Goal: Transaction & Acquisition: Download file/media

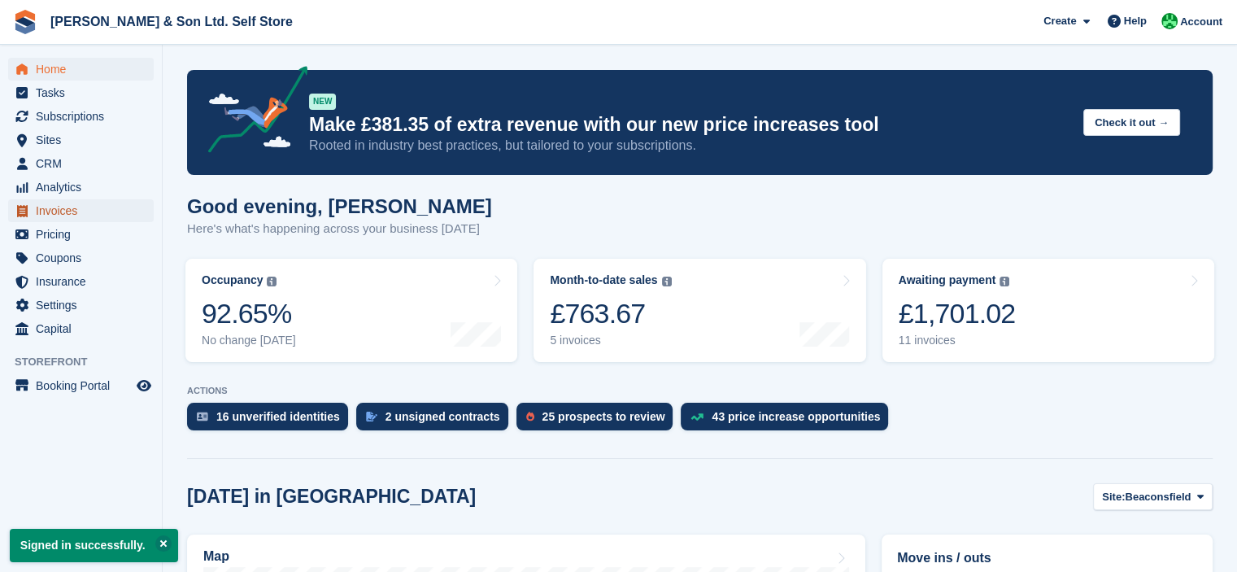
click at [59, 205] on span "Invoices" at bounding box center [85, 210] width 98 height 23
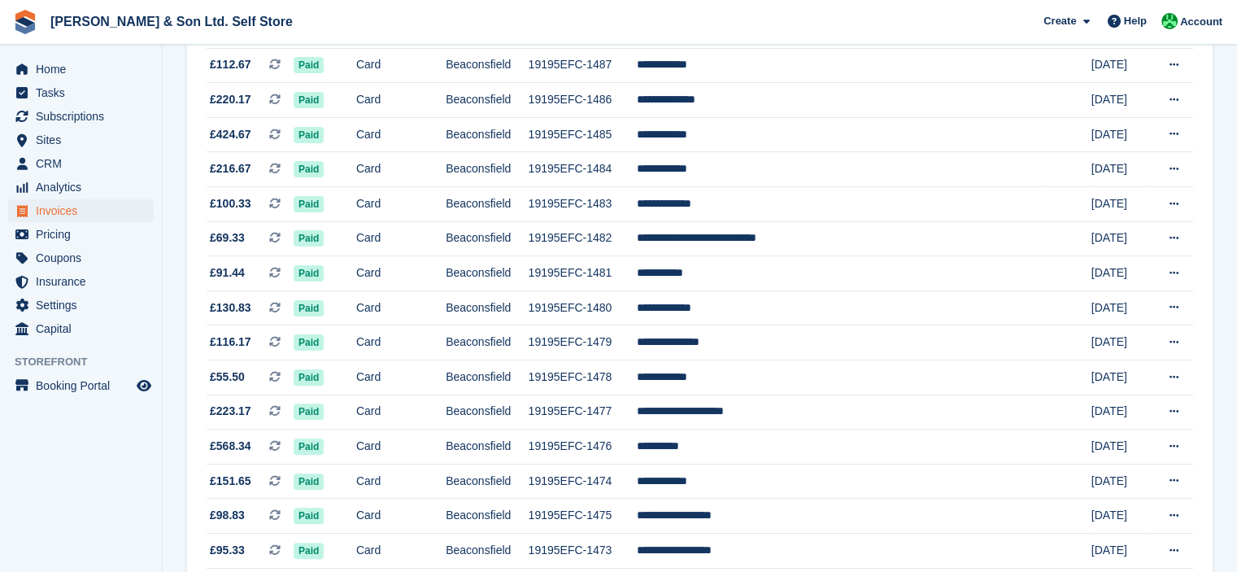
scroll to position [405, 0]
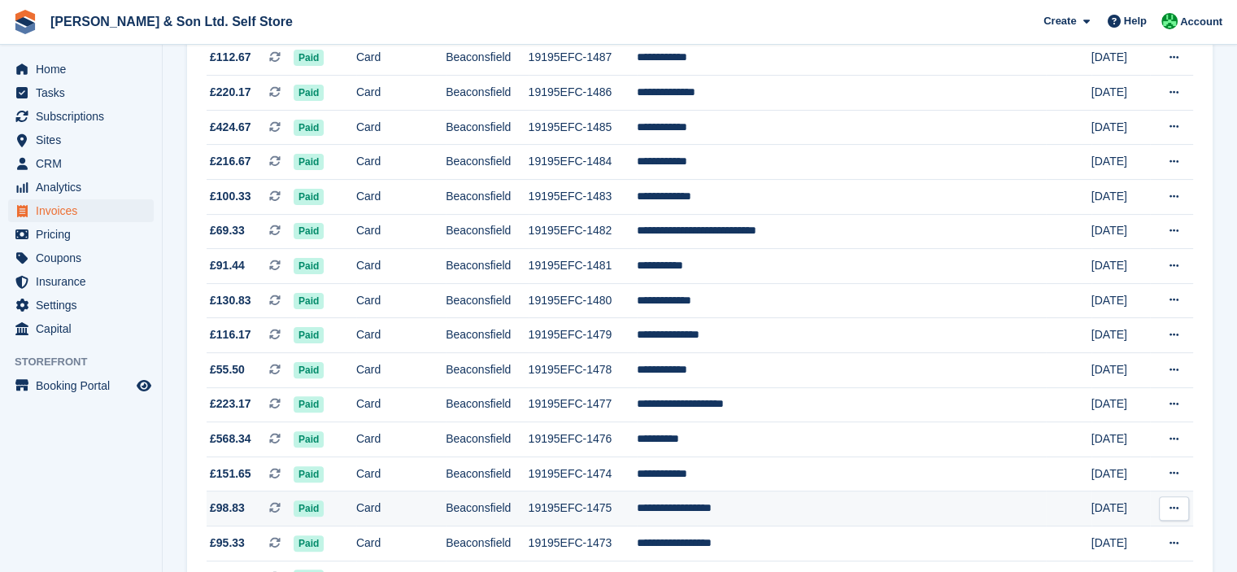
click at [1173, 513] on icon at bounding box center [1174, 508] width 9 height 11
click at [1119, 540] on p "Download PDF" at bounding box center [1111, 540] width 142 height 21
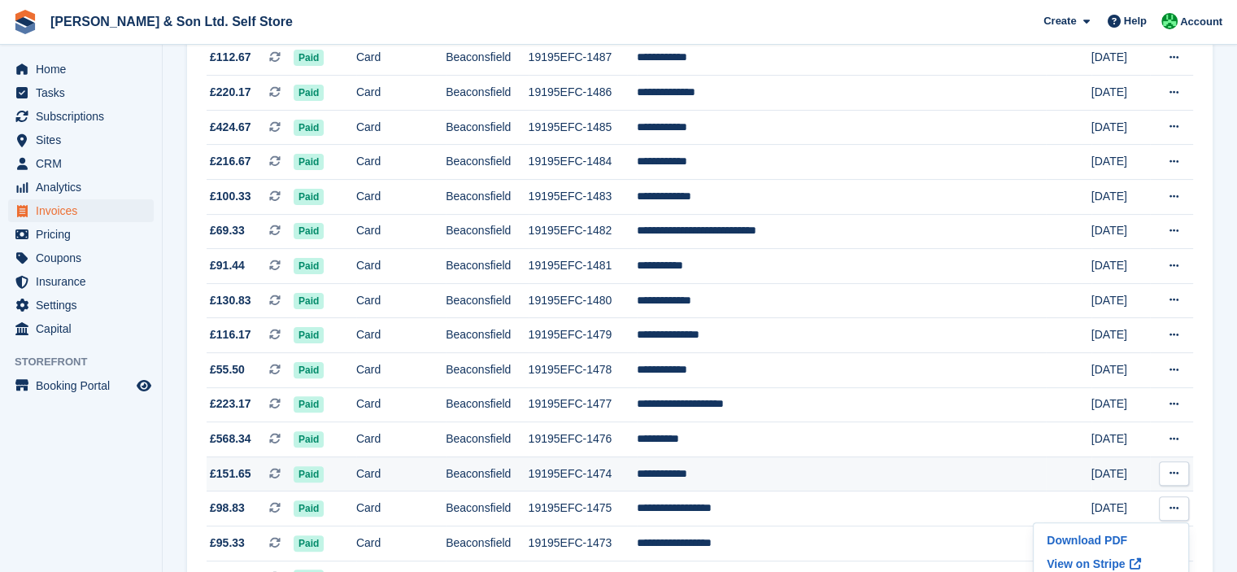
click at [1175, 468] on button at bounding box center [1174, 473] width 30 height 24
click at [1119, 505] on p "Download PDF" at bounding box center [1111, 505] width 142 height 21
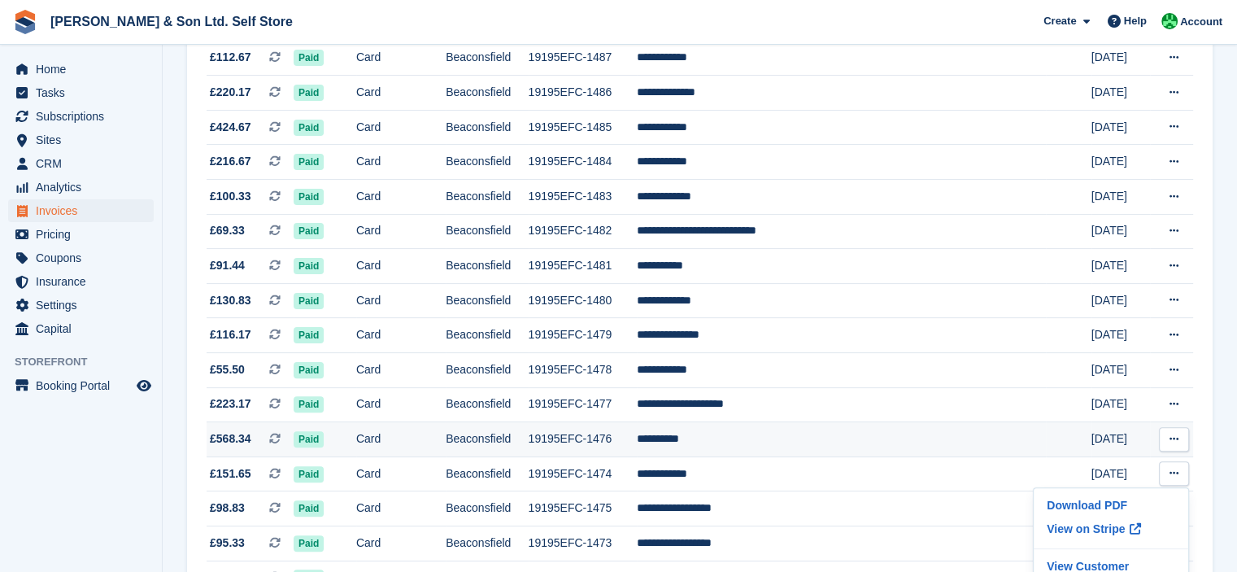
click at [1175, 435] on icon at bounding box center [1174, 439] width 9 height 11
click at [1102, 476] on p "Download PDF" at bounding box center [1111, 470] width 142 height 21
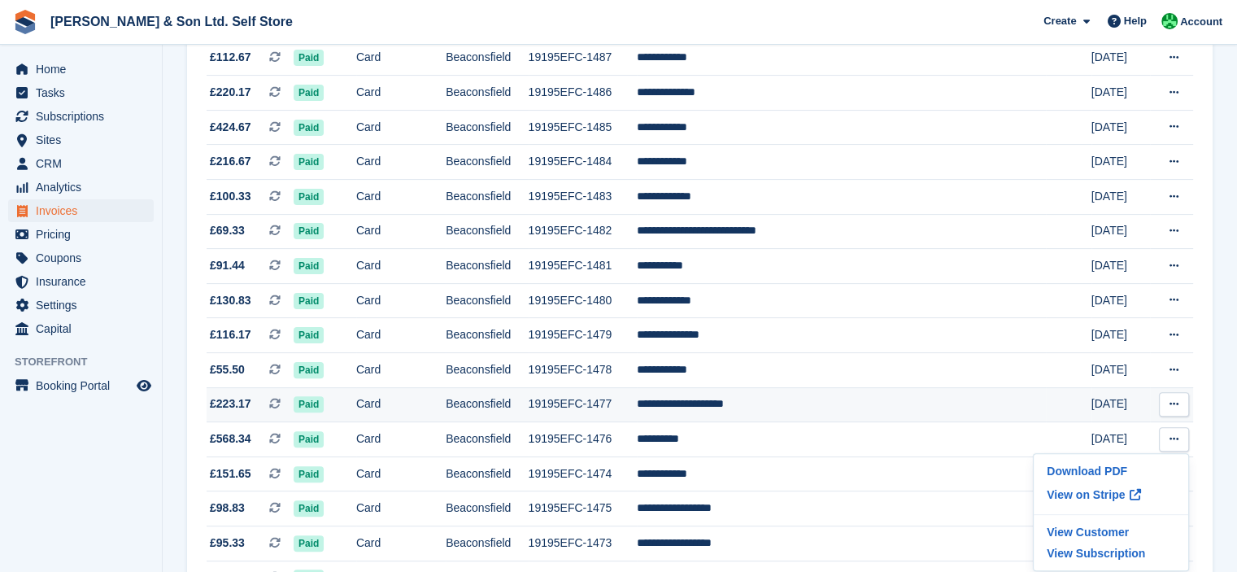
click at [1171, 396] on button at bounding box center [1174, 404] width 30 height 24
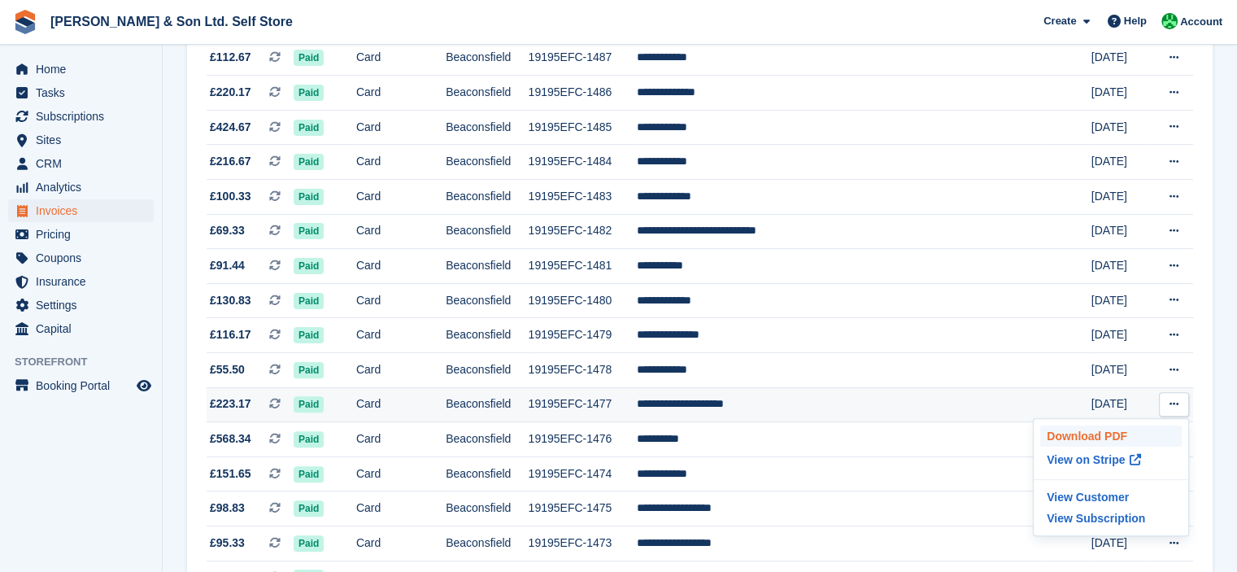
click at [1110, 435] on p "Download PDF" at bounding box center [1111, 435] width 142 height 21
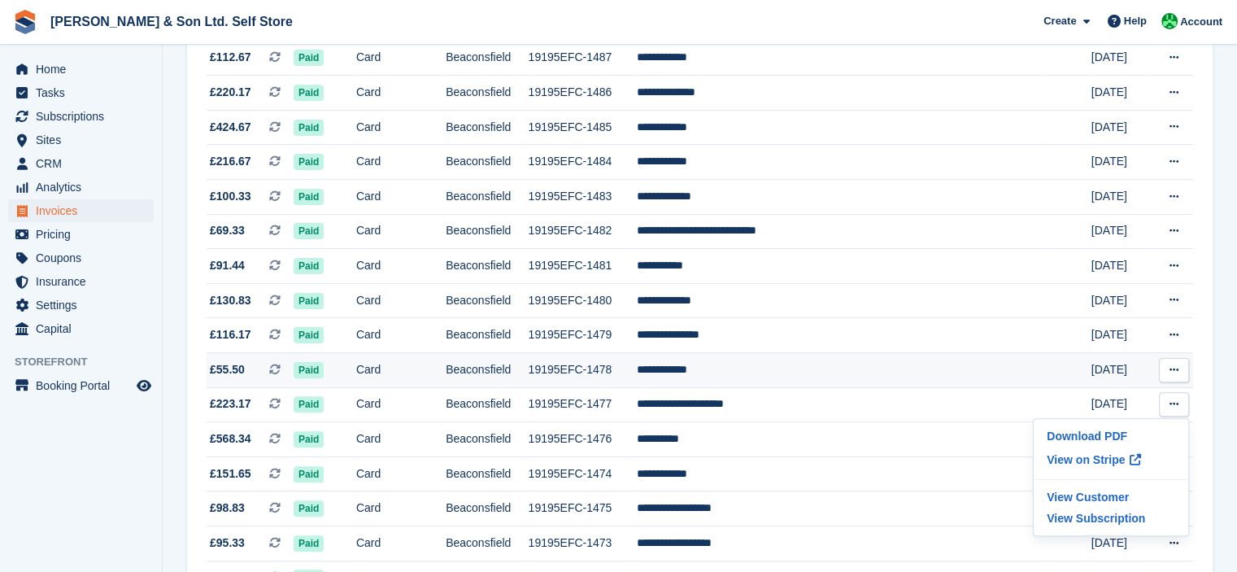
click at [1173, 367] on icon at bounding box center [1174, 369] width 9 height 11
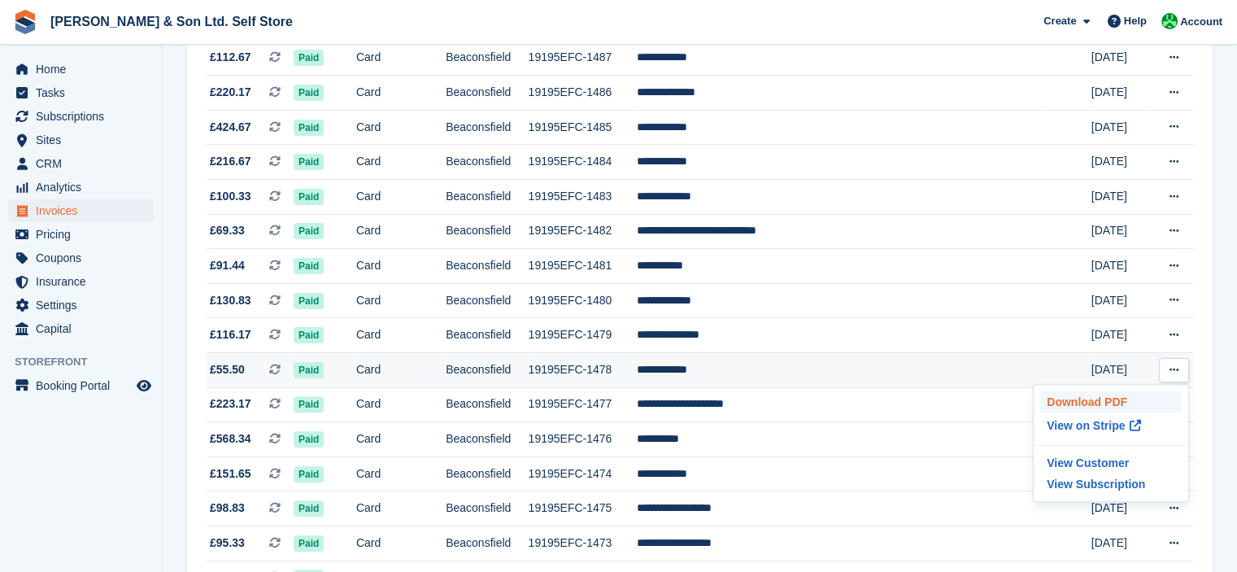
click at [1128, 411] on p "Download PDF" at bounding box center [1111, 401] width 142 height 21
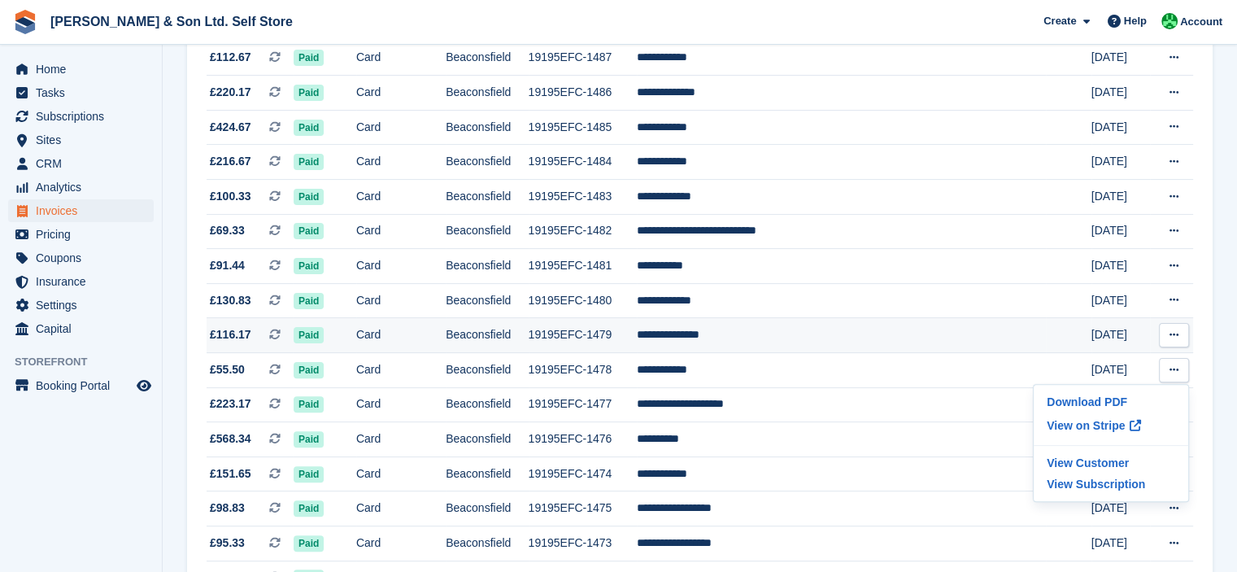
click at [1181, 331] on button at bounding box center [1174, 335] width 30 height 24
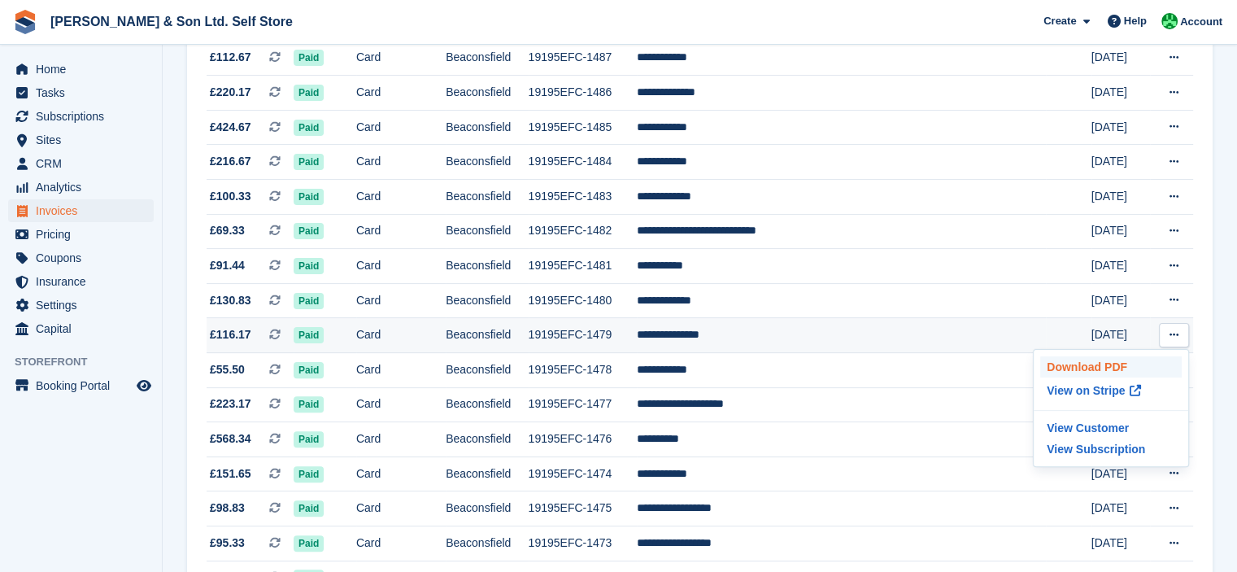
click at [1127, 365] on p "Download PDF" at bounding box center [1111, 366] width 142 height 21
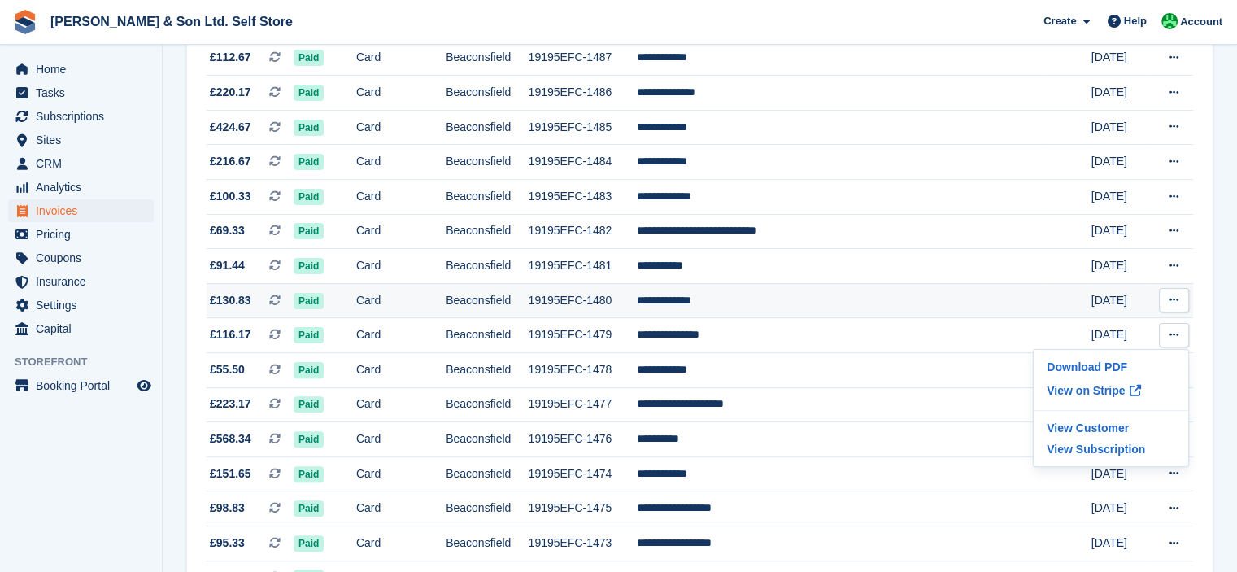
click at [1178, 289] on button at bounding box center [1174, 300] width 30 height 24
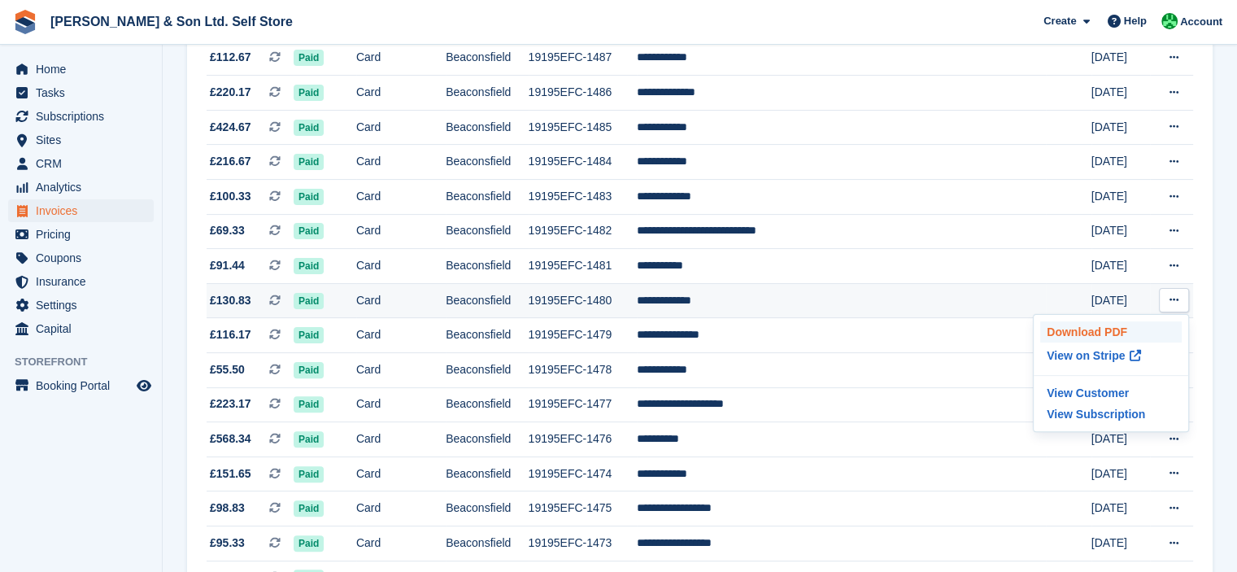
click at [1120, 336] on p "Download PDF" at bounding box center [1111, 331] width 142 height 21
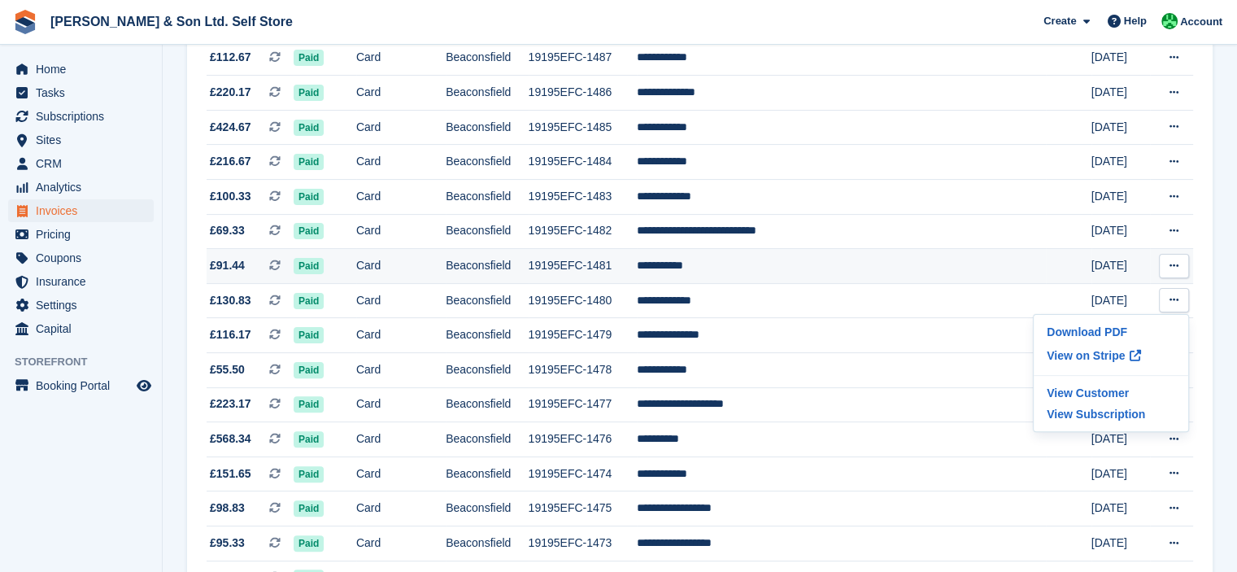
click at [1173, 268] on icon at bounding box center [1174, 265] width 9 height 11
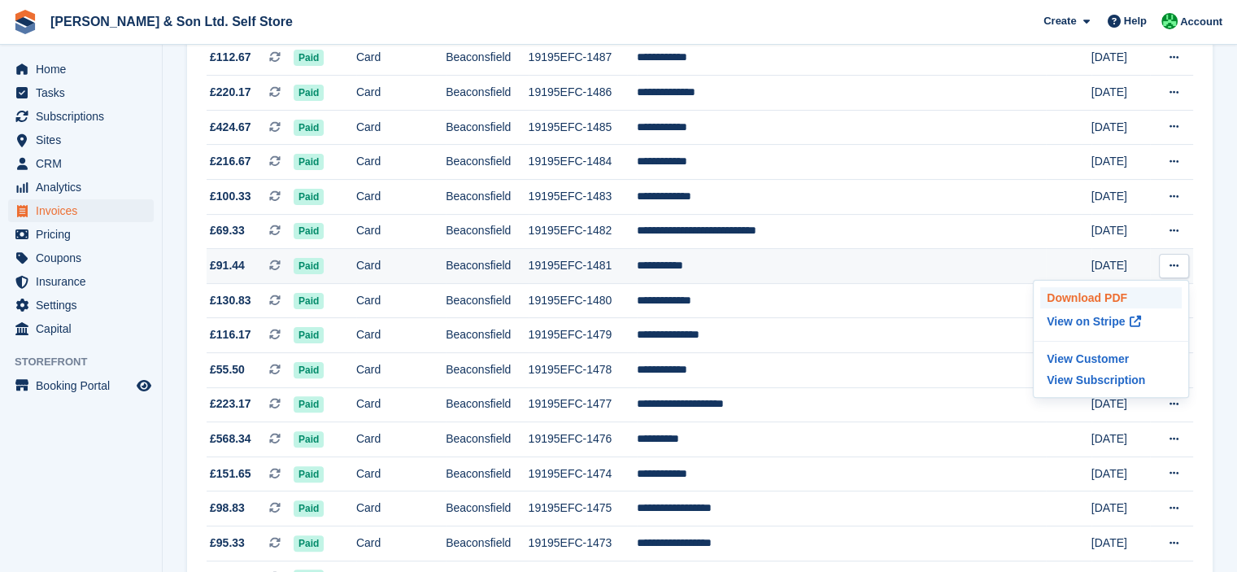
click at [1139, 292] on p "Download PDF" at bounding box center [1111, 297] width 142 height 21
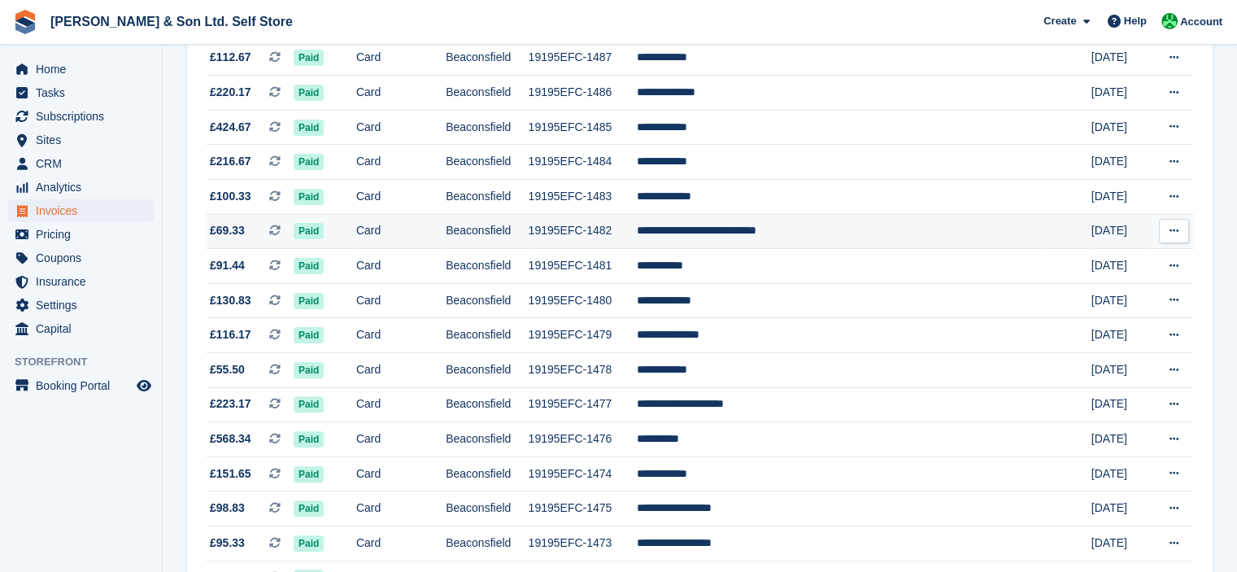
click at [1175, 227] on icon at bounding box center [1174, 230] width 9 height 11
click at [1102, 261] on p "Download PDF" at bounding box center [1111, 262] width 142 height 21
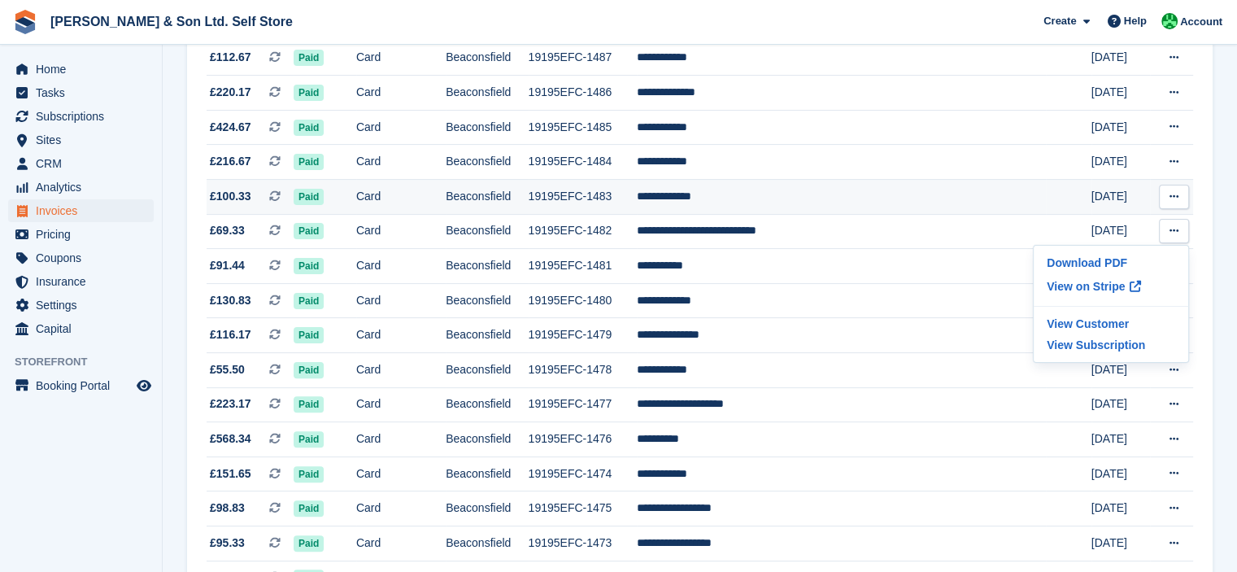
click at [1175, 204] on button at bounding box center [1174, 197] width 30 height 24
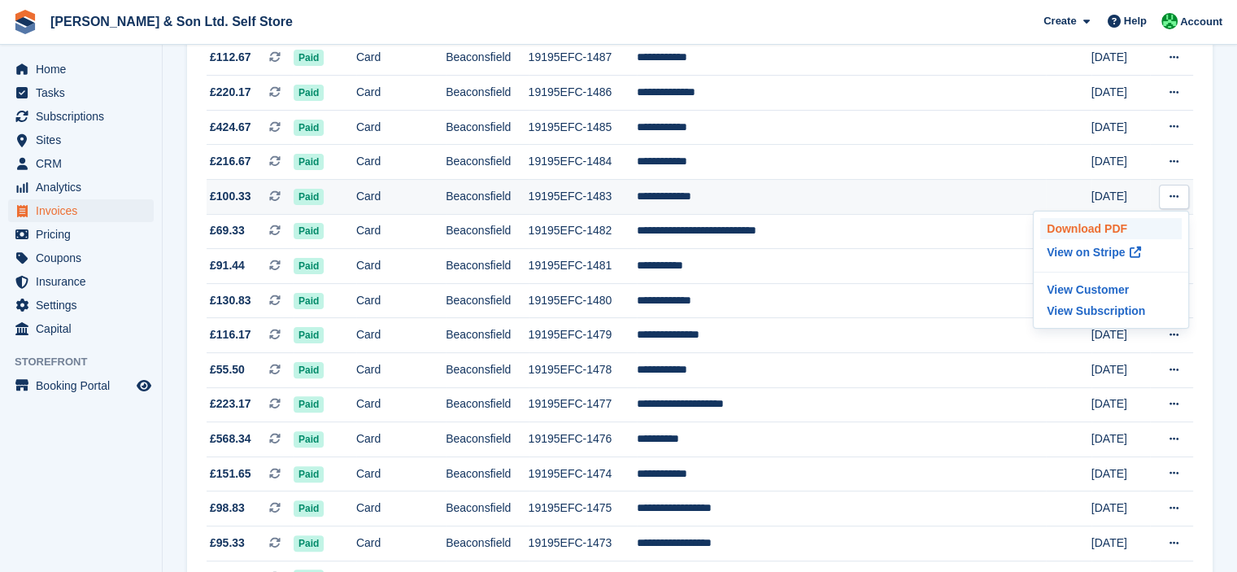
click at [1141, 230] on p "Download PDF" at bounding box center [1111, 228] width 142 height 21
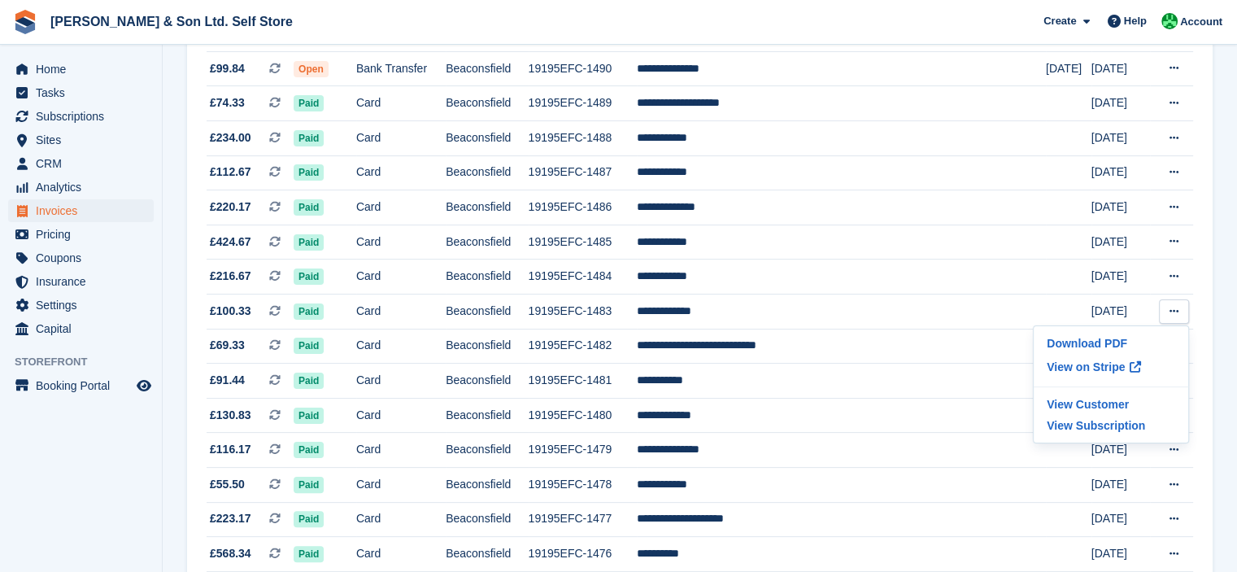
scroll to position [283, 0]
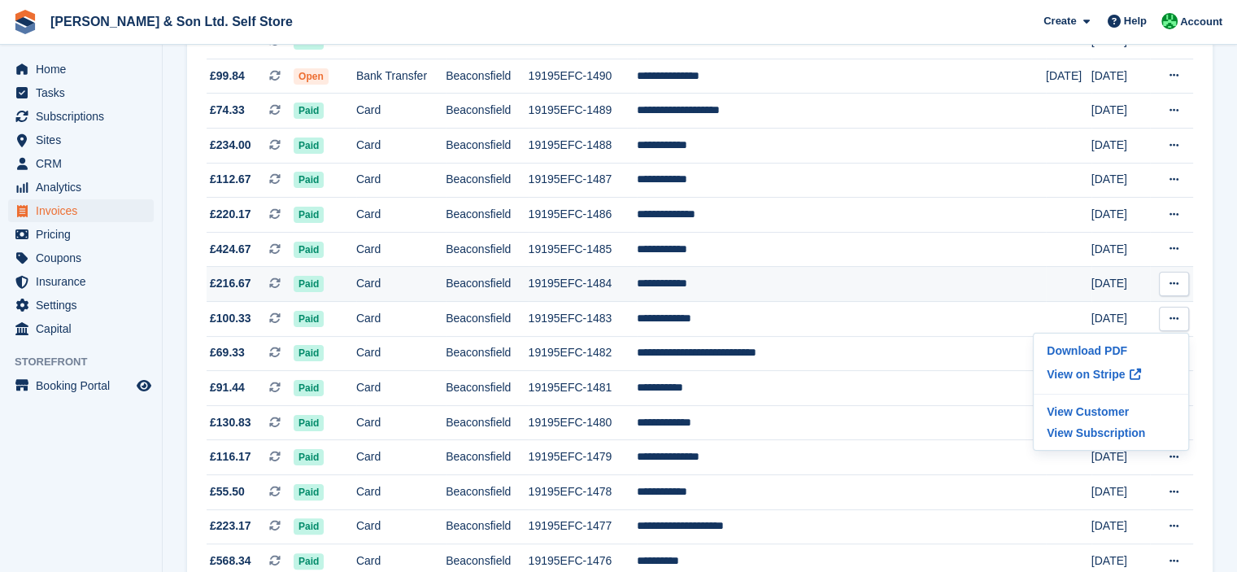
click at [1181, 284] on button at bounding box center [1174, 284] width 30 height 24
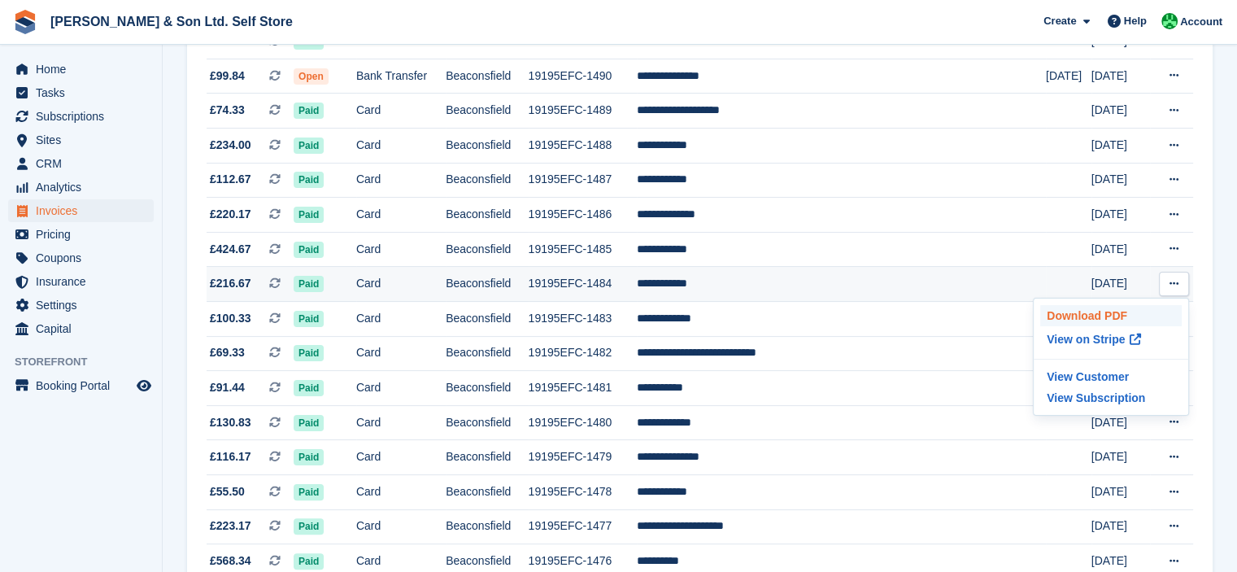
click at [1106, 318] on p "Download PDF" at bounding box center [1111, 315] width 142 height 21
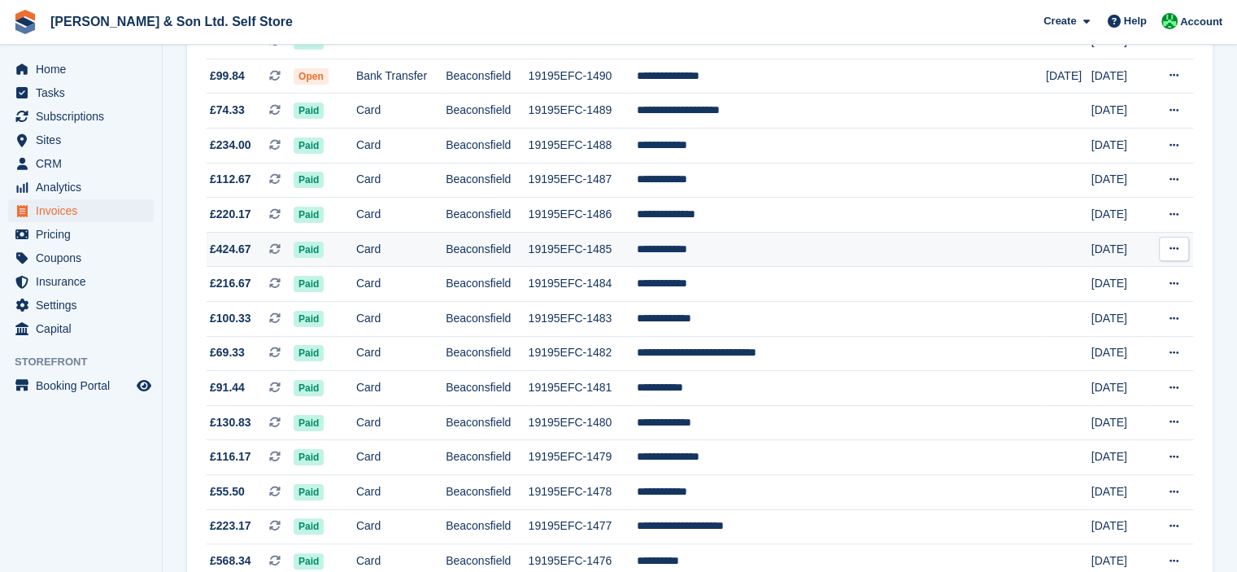
click at [1171, 254] on icon at bounding box center [1174, 248] width 9 height 11
click at [1110, 281] on p "Download PDF" at bounding box center [1111, 280] width 142 height 21
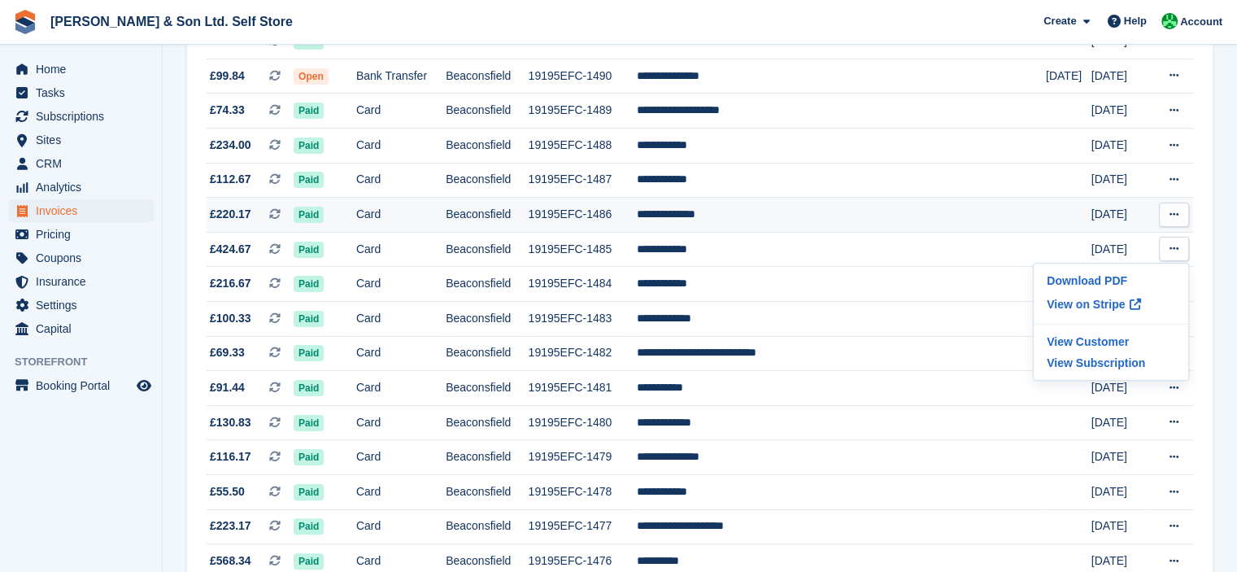
click at [1174, 211] on icon at bounding box center [1174, 214] width 9 height 11
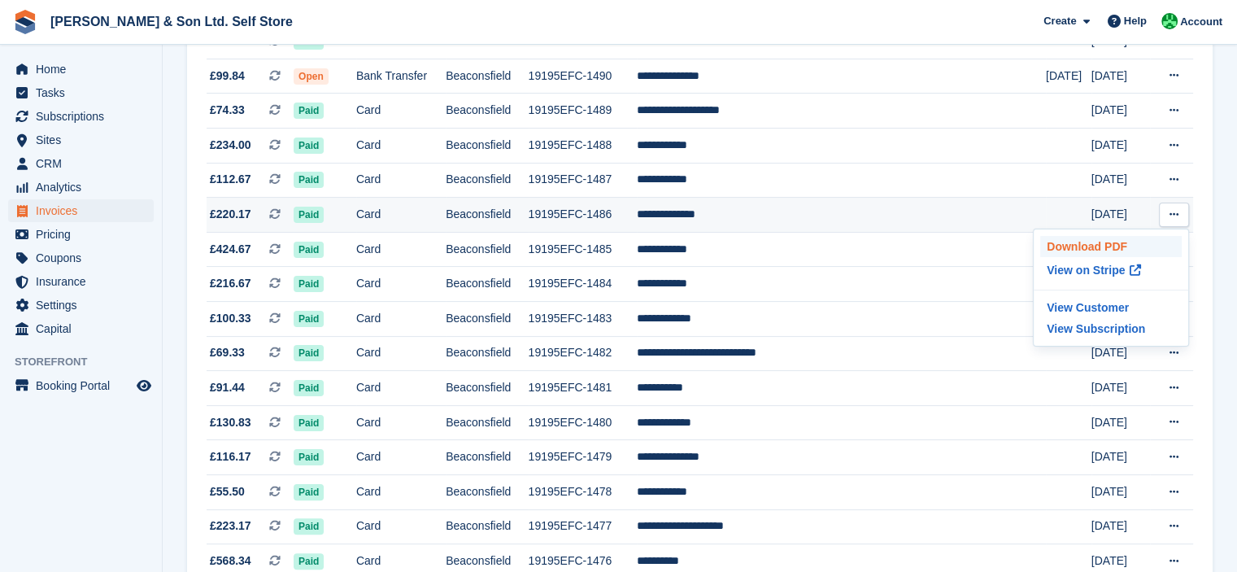
click at [1113, 245] on p "Download PDF" at bounding box center [1111, 246] width 142 height 21
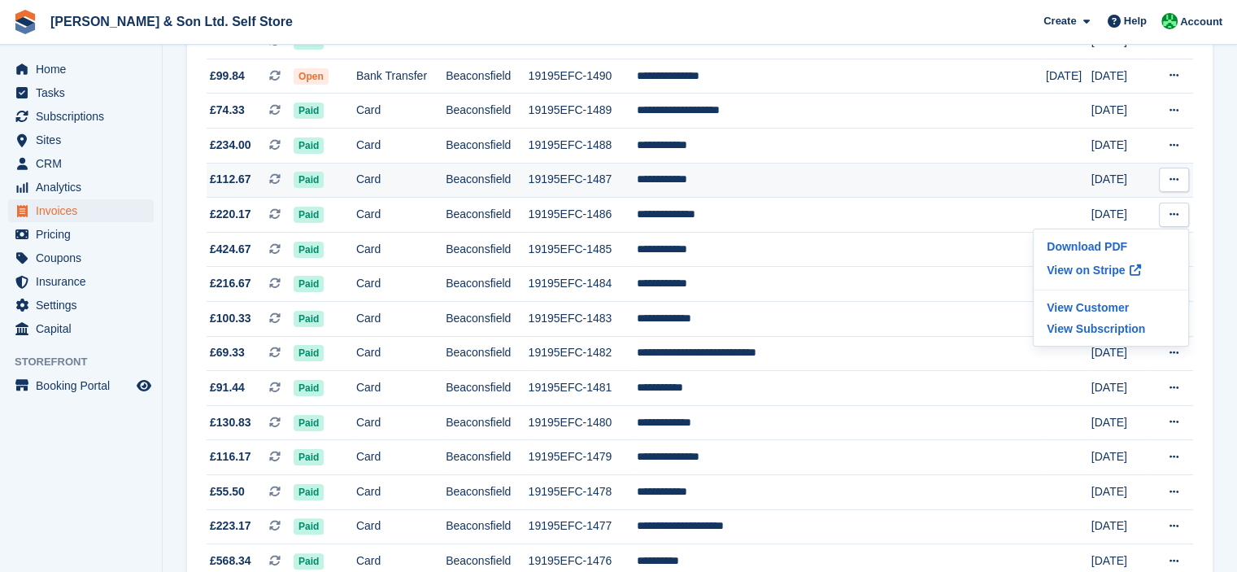
click at [1166, 182] on button at bounding box center [1174, 180] width 30 height 24
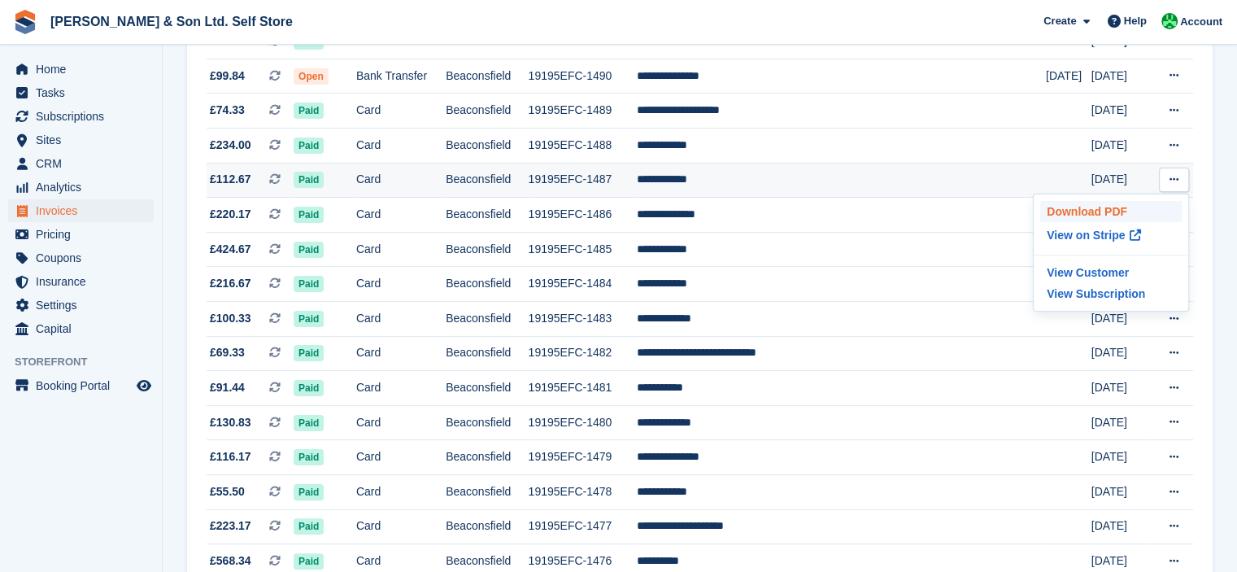
click at [1118, 206] on p "Download PDF" at bounding box center [1111, 211] width 142 height 21
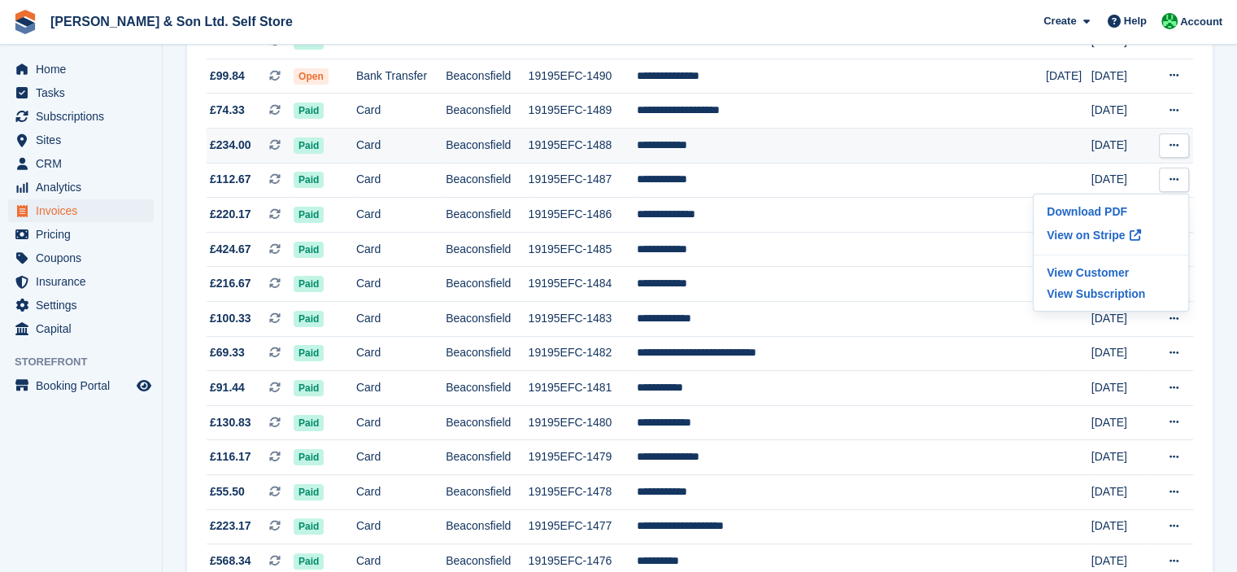
click at [1173, 146] on icon at bounding box center [1174, 145] width 9 height 11
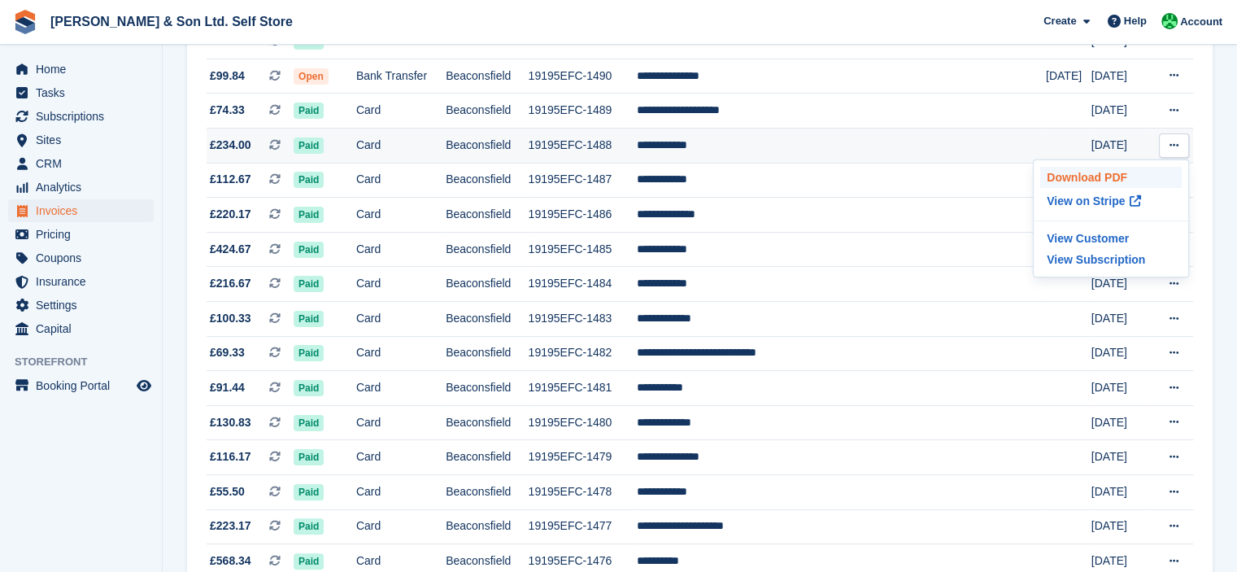
click at [1121, 171] on p "Download PDF" at bounding box center [1111, 177] width 142 height 21
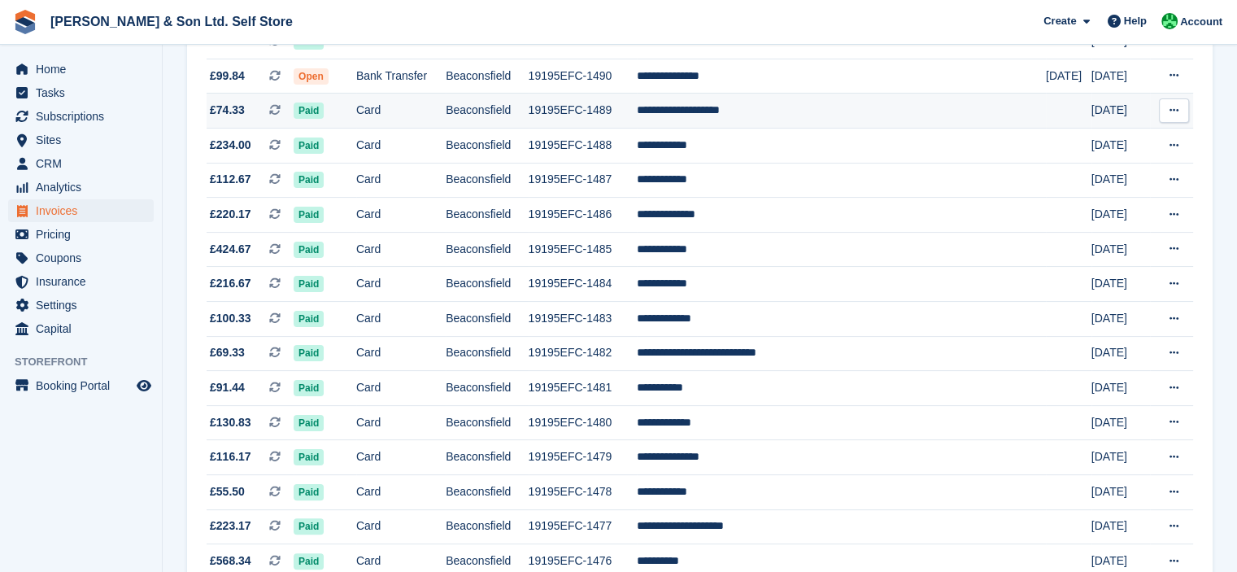
click at [1175, 109] on icon at bounding box center [1174, 110] width 9 height 11
click at [1126, 140] on p "Download PDF" at bounding box center [1111, 142] width 142 height 21
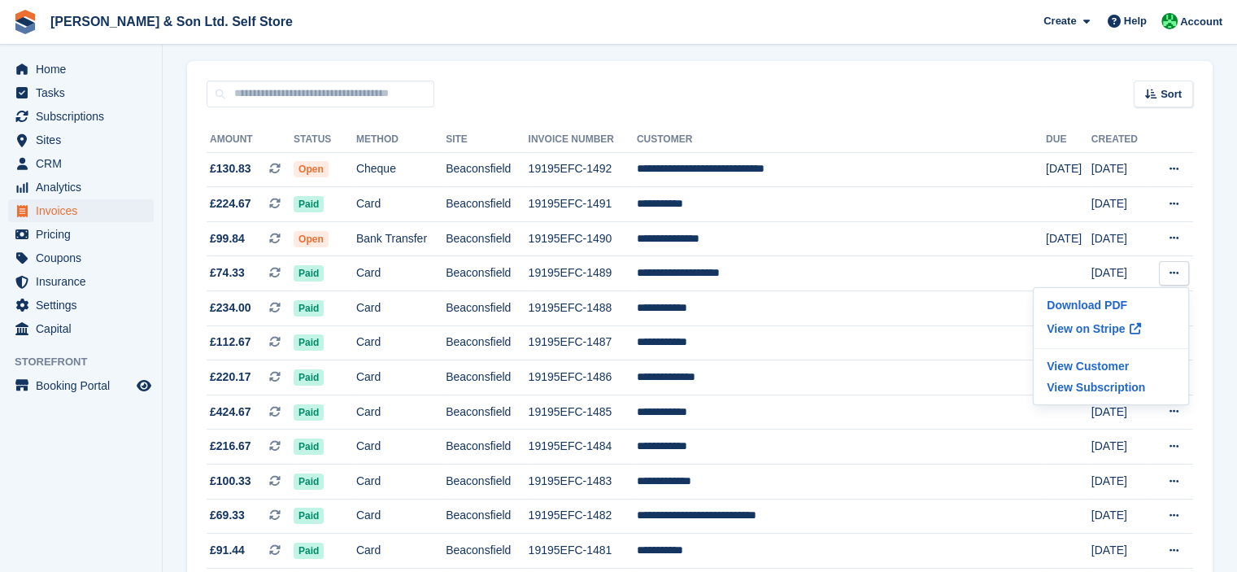
scroll to position [120, 0]
click at [1171, 234] on icon at bounding box center [1174, 238] width 9 height 11
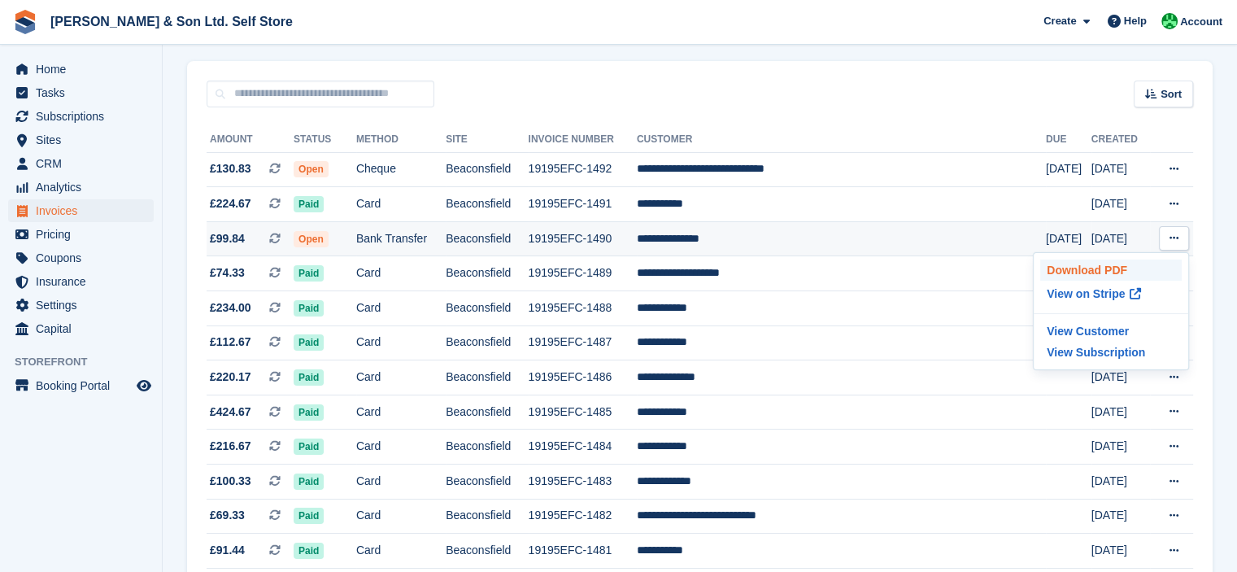
click at [1097, 270] on p "Download PDF" at bounding box center [1111, 270] width 142 height 21
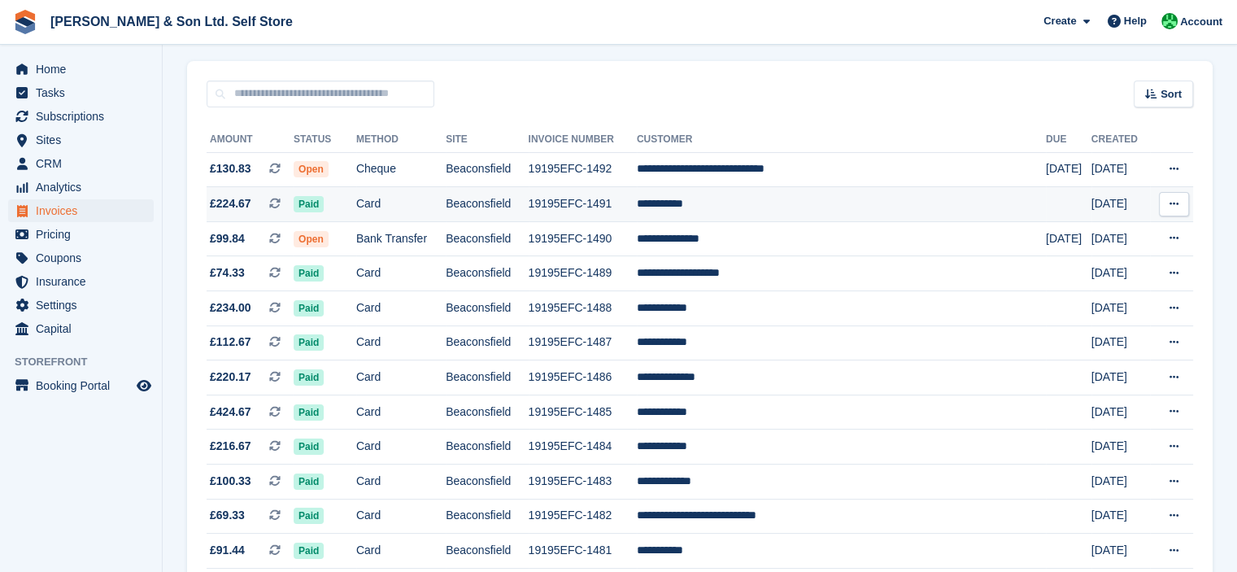
click at [1171, 211] on button at bounding box center [1174, 204] width 30 height 24
click at [1132, 231] on p "Download PDF" at bounding box center [1111, 235] width 142 height 21
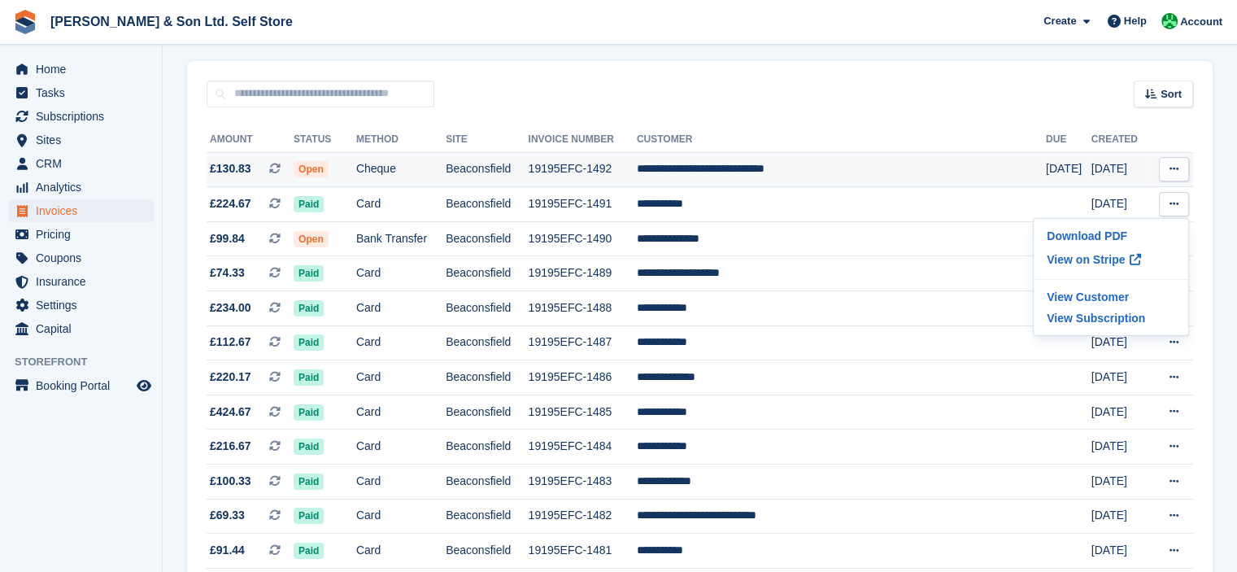
click at [1178, 173] on icon at bounding box center [1174, 169] width 9 height 11
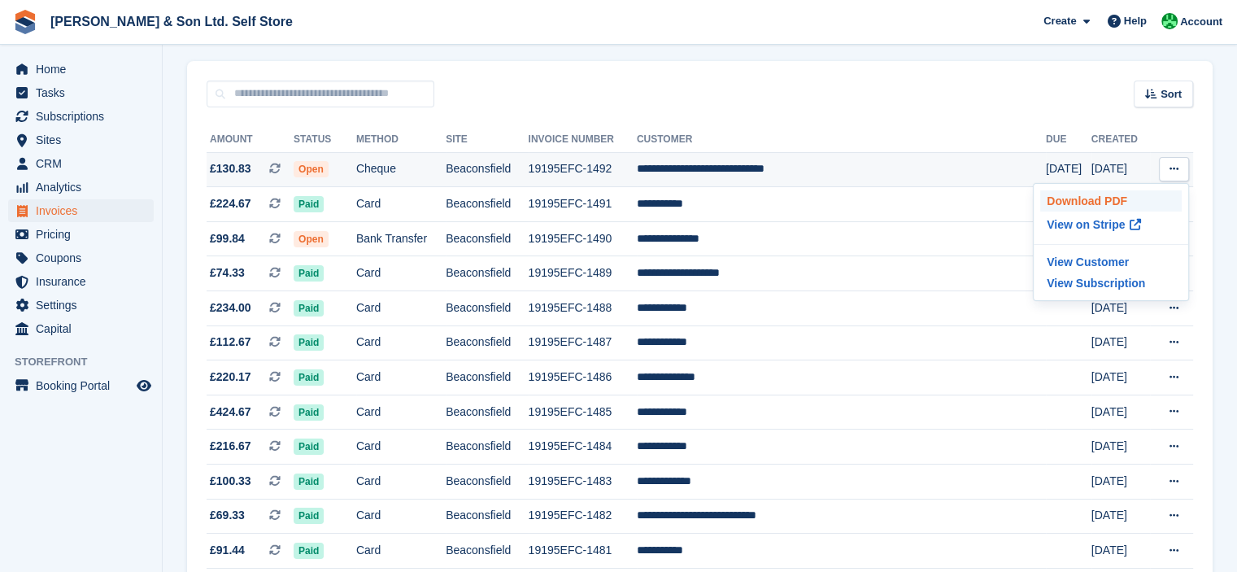
click at [1095, 201] on p "Download PDF" at bounding box center [1111, 200] width 142 height 21
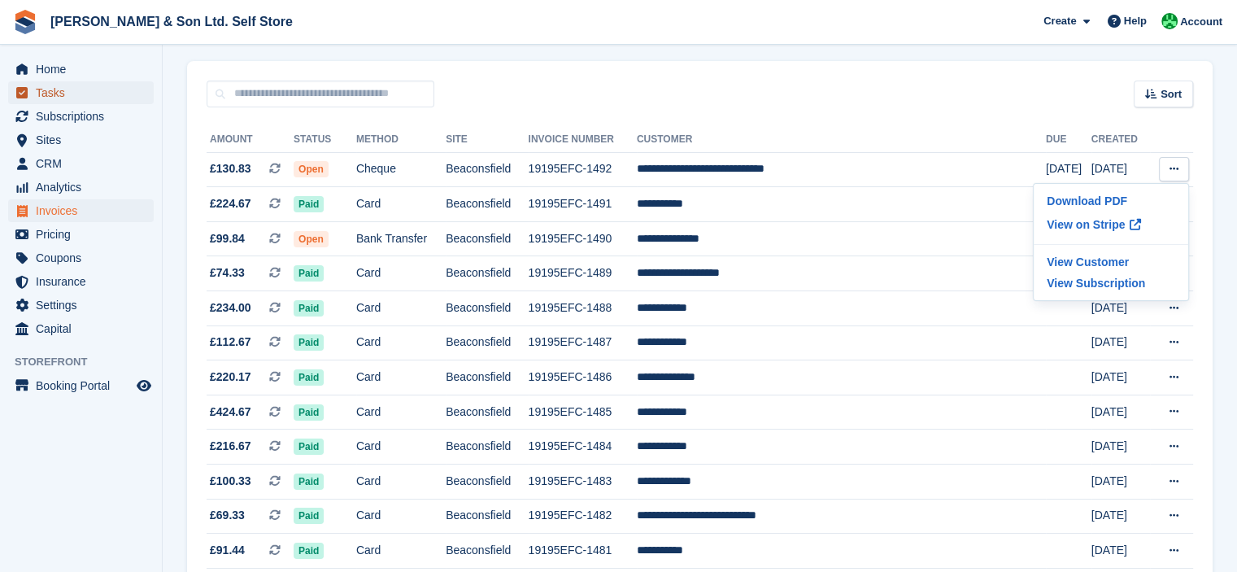
click at [62, 103] on span "Tasks" at bounding box center [85, 92] width 98 height 23
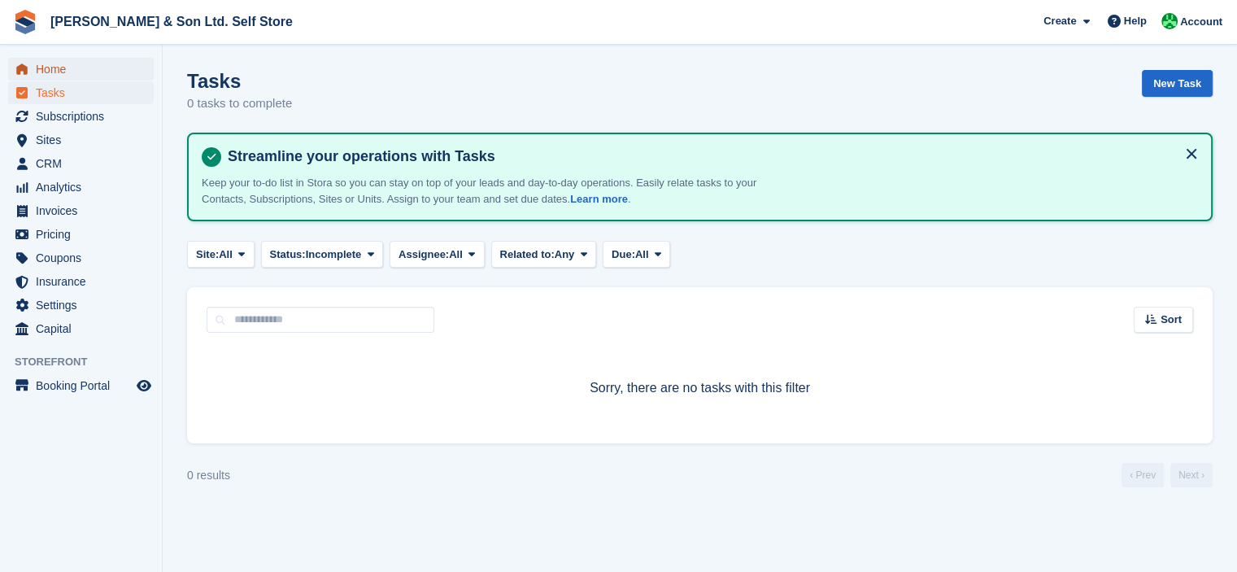
click at [62, 74] on span "Home" at bounding box center [85, 69] width 98 height 23
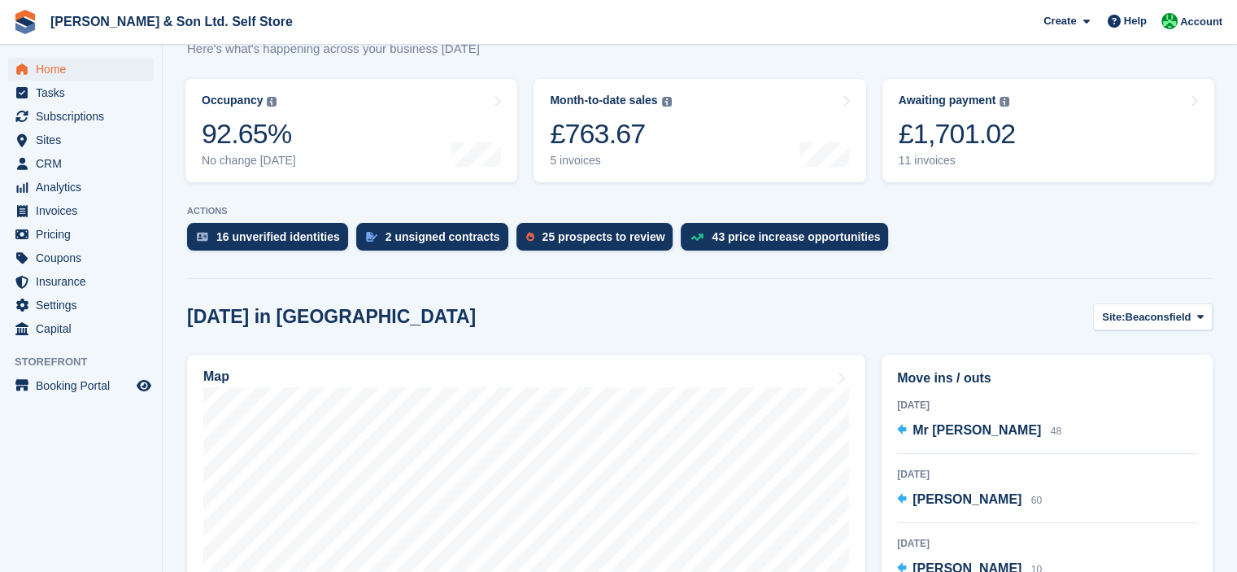
scroll to position [166, 0]
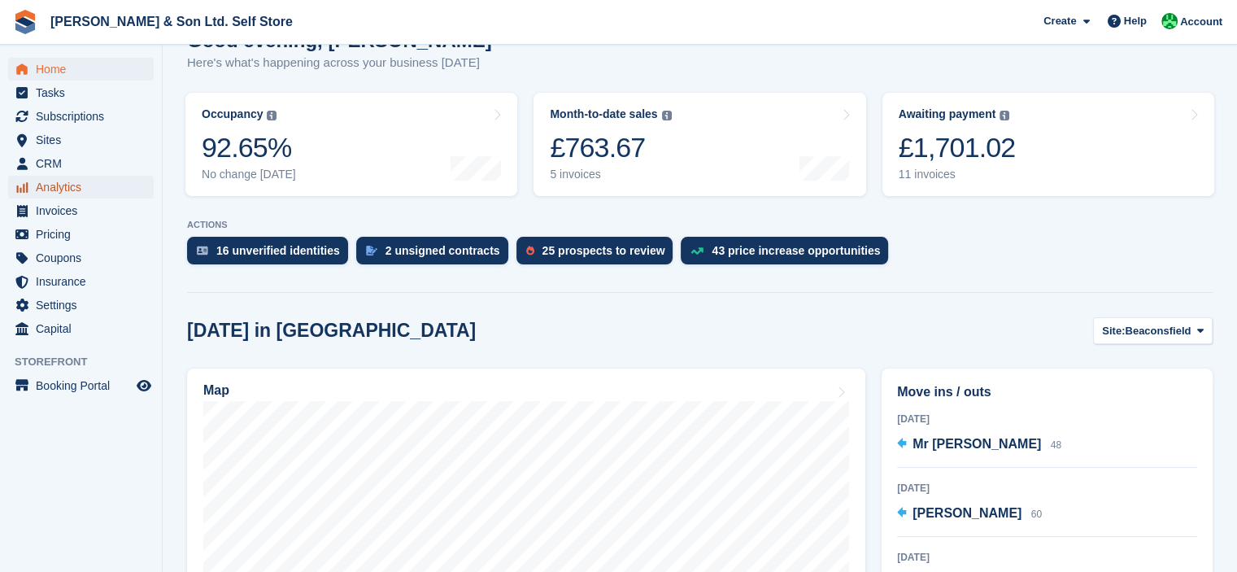
click at [58, 194] on span "Analytics" at bounding box center [85, 187] width 98 height 23
